Goal: Transaction & Acquisition: Purchase product/service

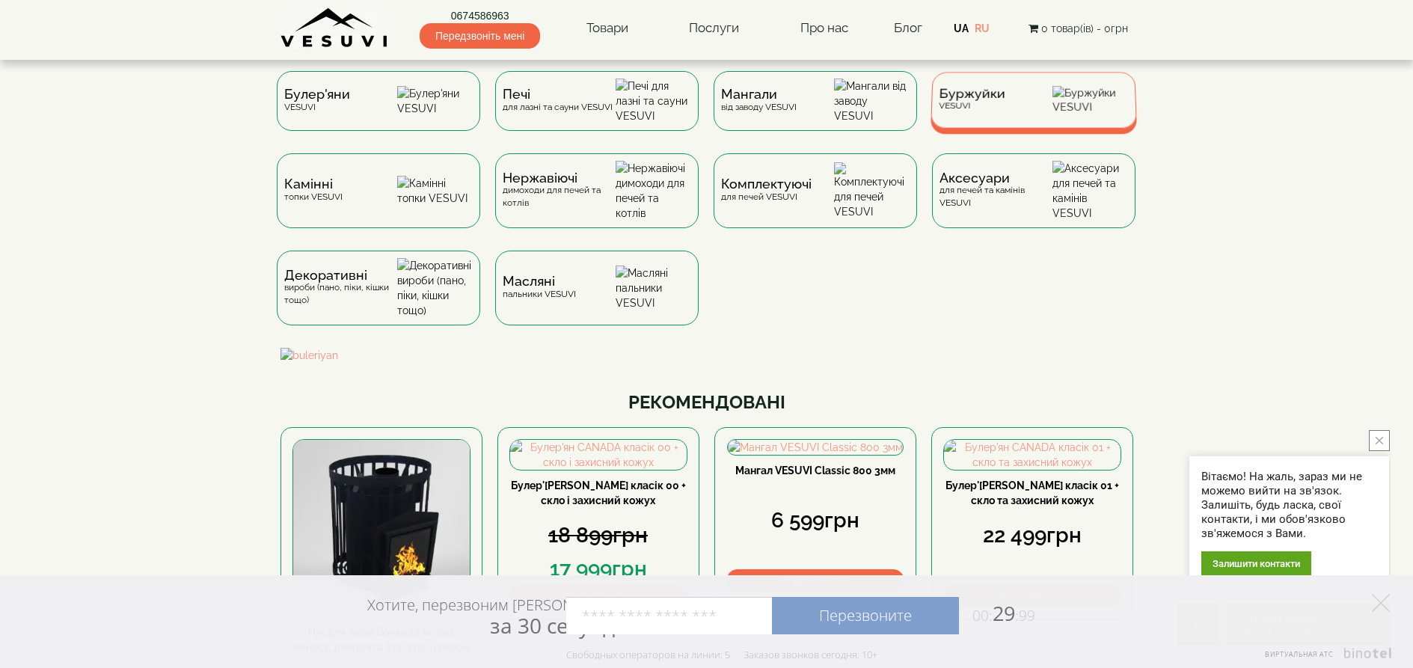
click at [1082, 114] on img at bounding box center [1091, 100] width 76 height 28
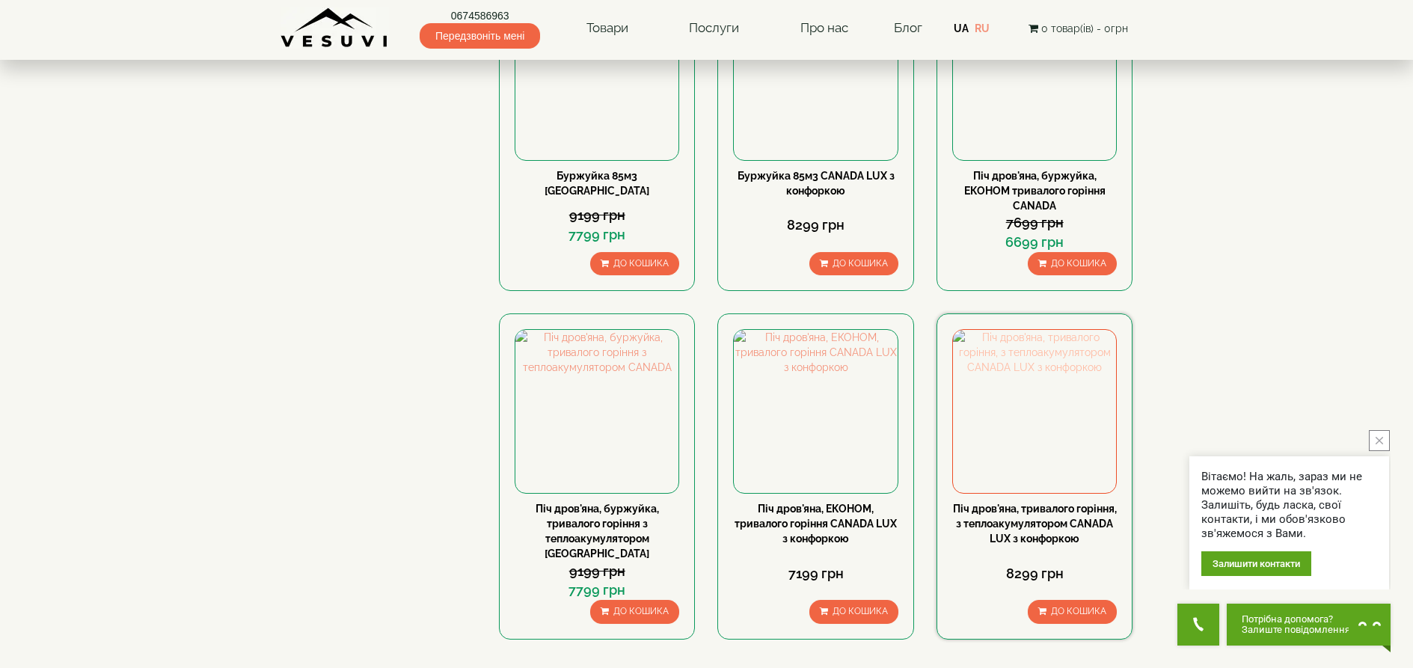
scroll to position [1272, 0]
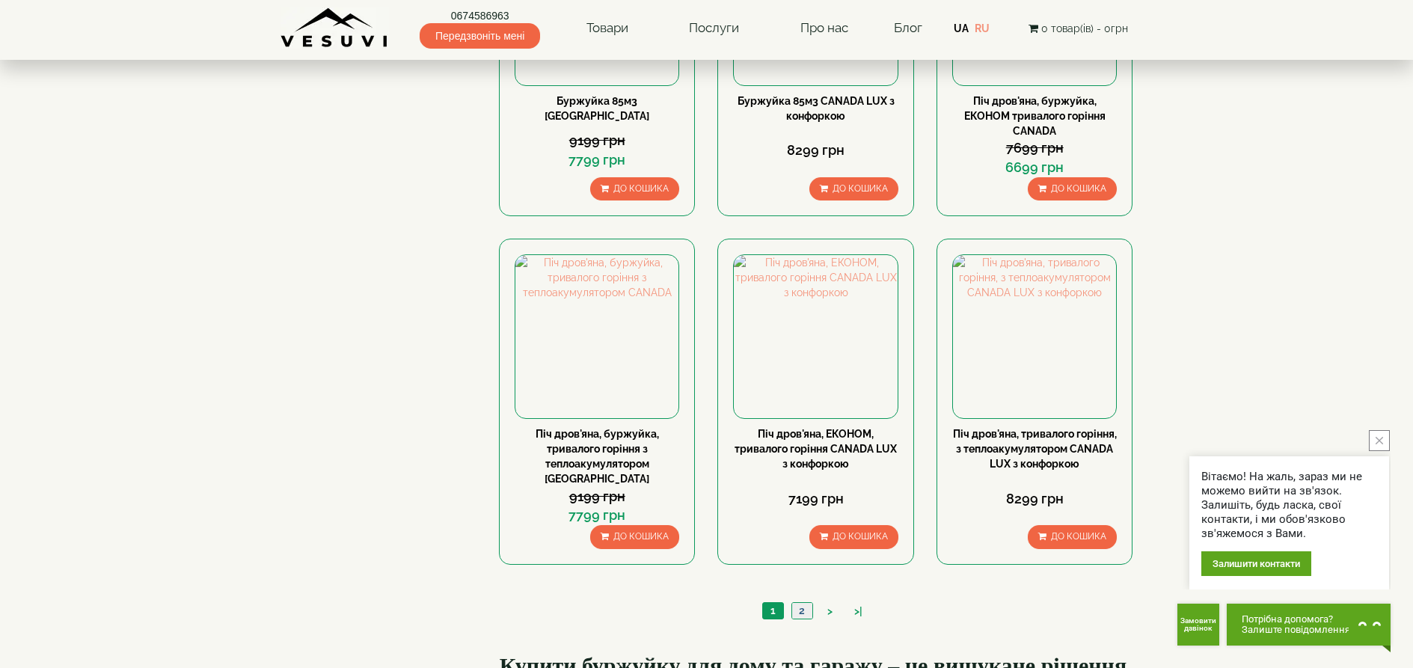
click at [806, 603] on link "2" at bounding box center [802, 611] width 21 height 16
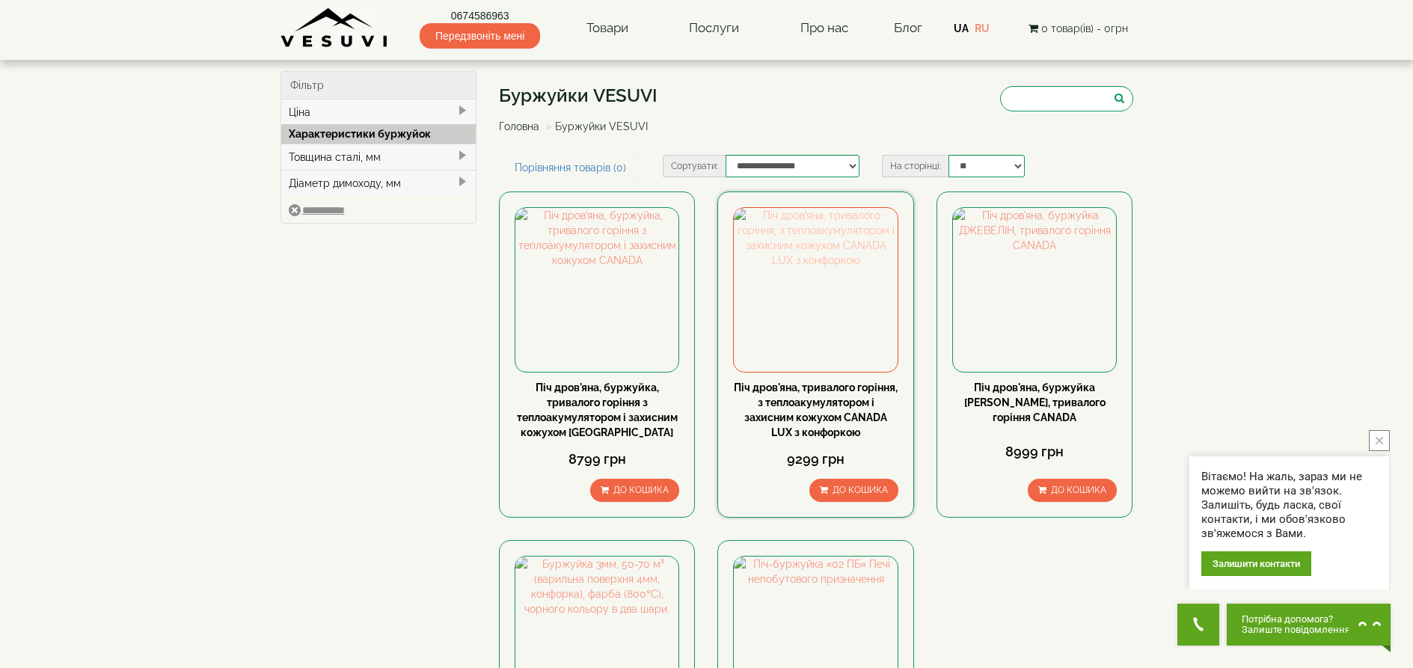
click at [809, 338] on img at bounding box center [815, 289] width 163 height 163
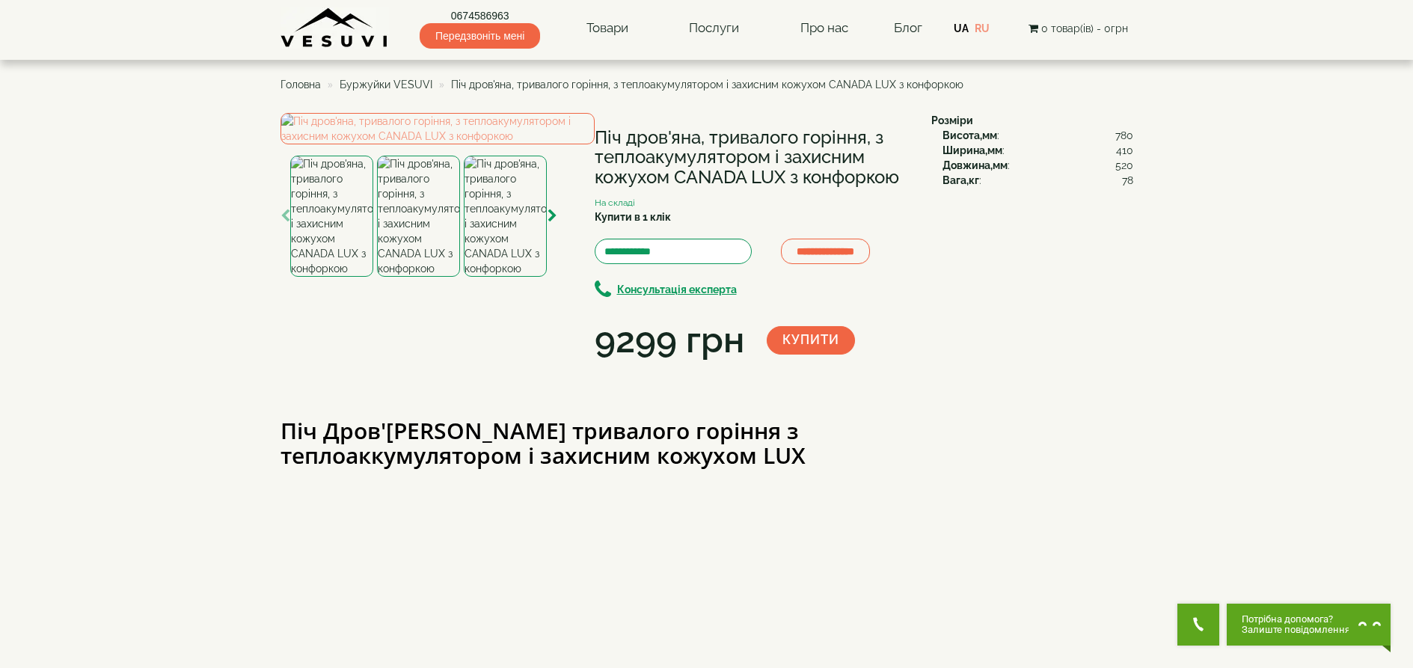
click at [423, 277] on img at bounding box center [418, 216] width 83 height 121
click at [345, 277] on img at bounding box center [331, 216] width 83 height 121
click at [389, 277] on img at bounding box center [418, 216] width 83 height 121
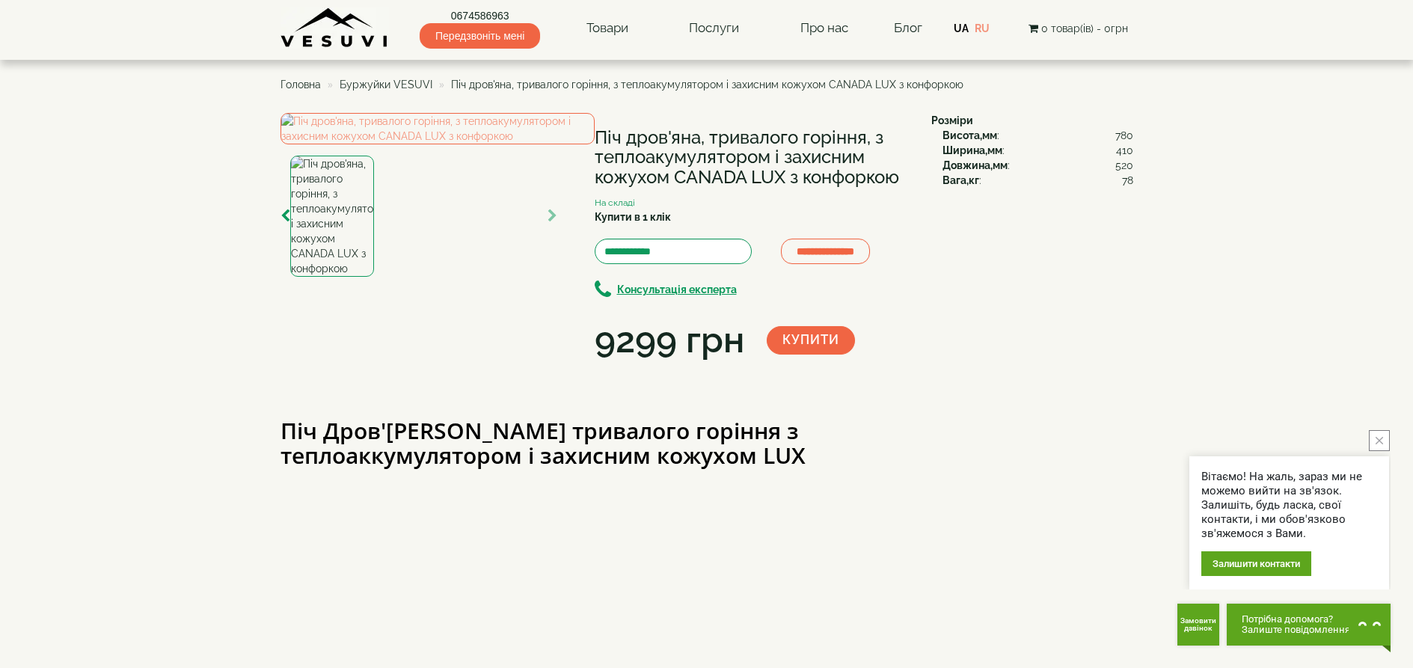
click at [296, 277] on img at bounding box center [331, 216] width 83 height 121
click at [284, 223] on icon "button" at bounding box center [286, 216] width 10 height 13
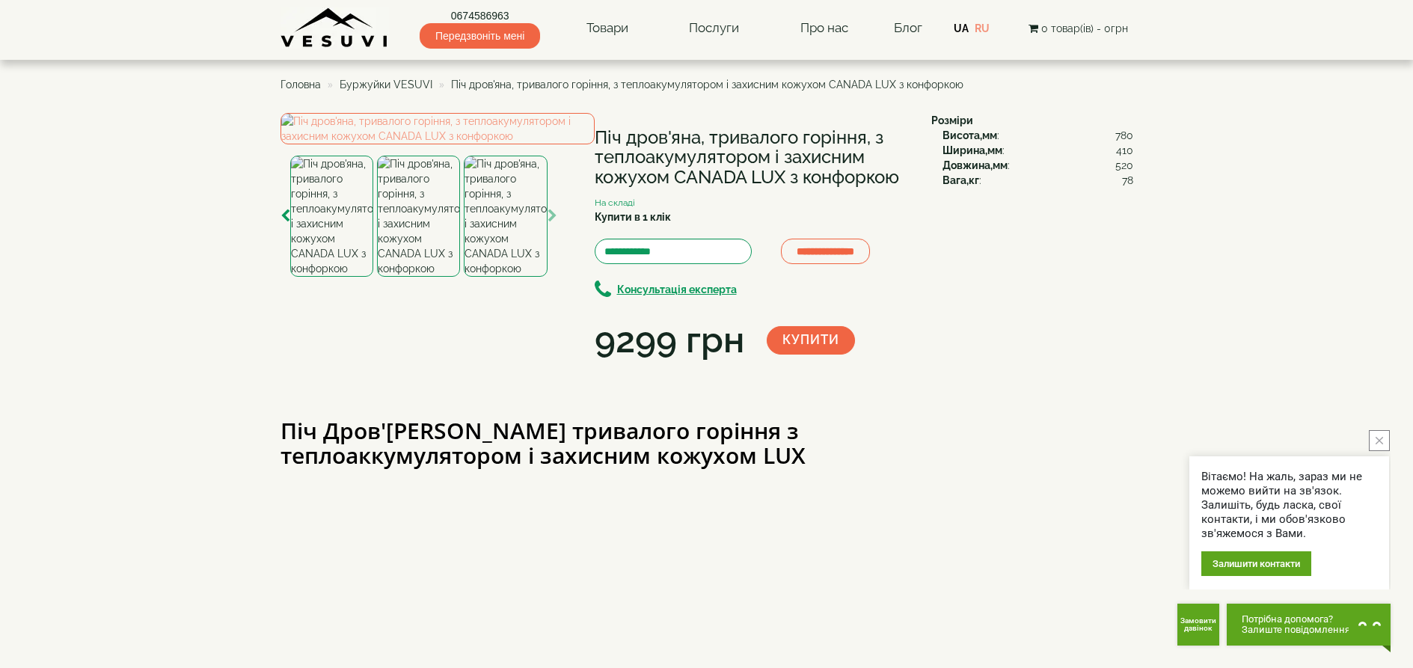
click at [412, 277] on img at bounding box center [418, 216] width 83 height 121
click at [444, 144] on img at bounding box center [438, 128] width 314 height 31
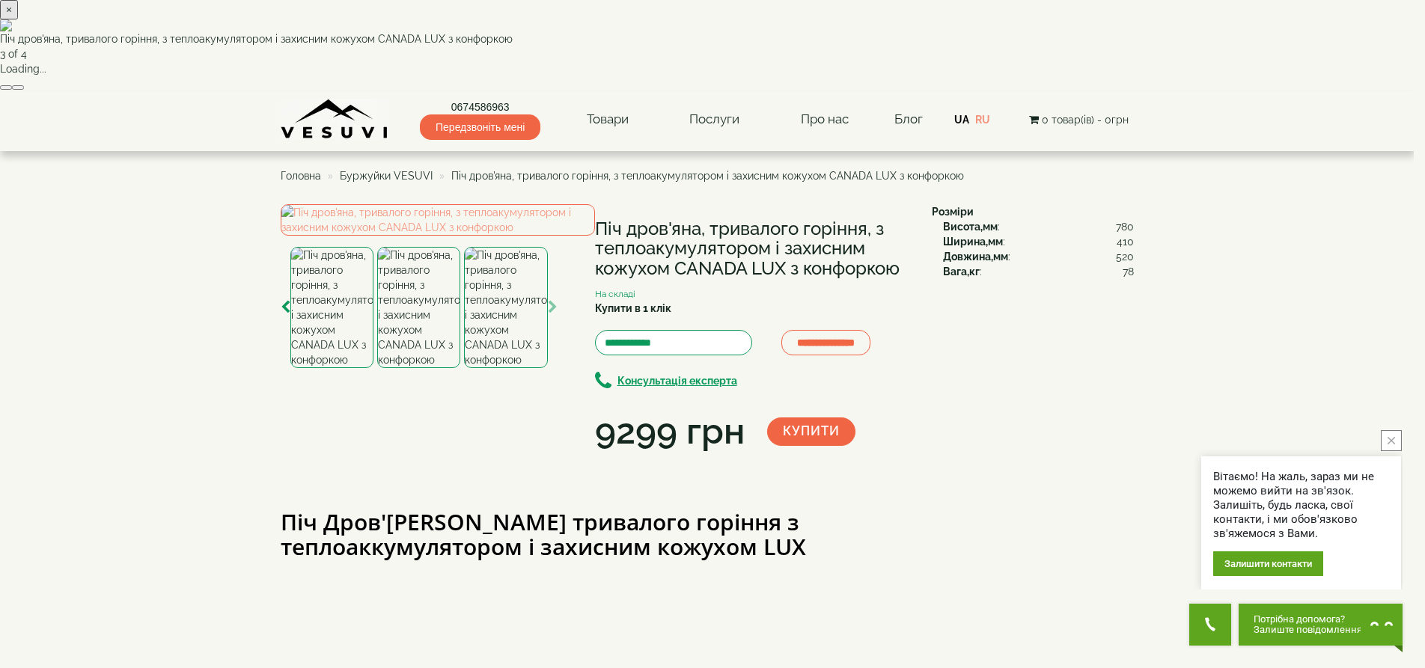
click at [18, 19] on button "×" at bounding box center [9, 9] width 18 height 19
